Goal: Task Accomplishment & Management: Use online tool/utility

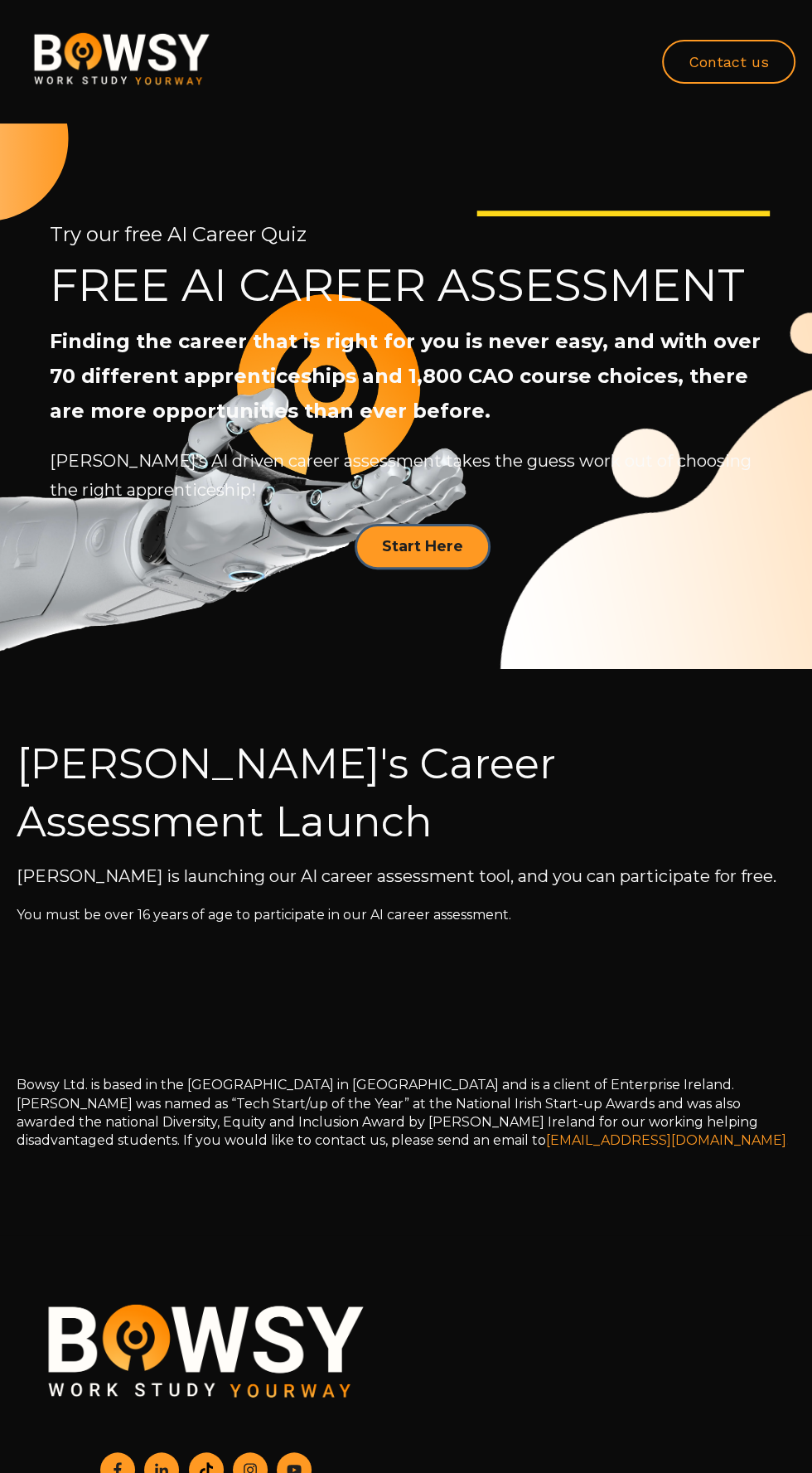
click at [740, 61] on link "Contact us" at bounding box center [729, 61] width 133 height 43
click at [459, 552] on link "Start Here" at bounding box center [423, 546] width 136 height 45
